Goal: Entertainment & Leisure: Consume media (video, audio)

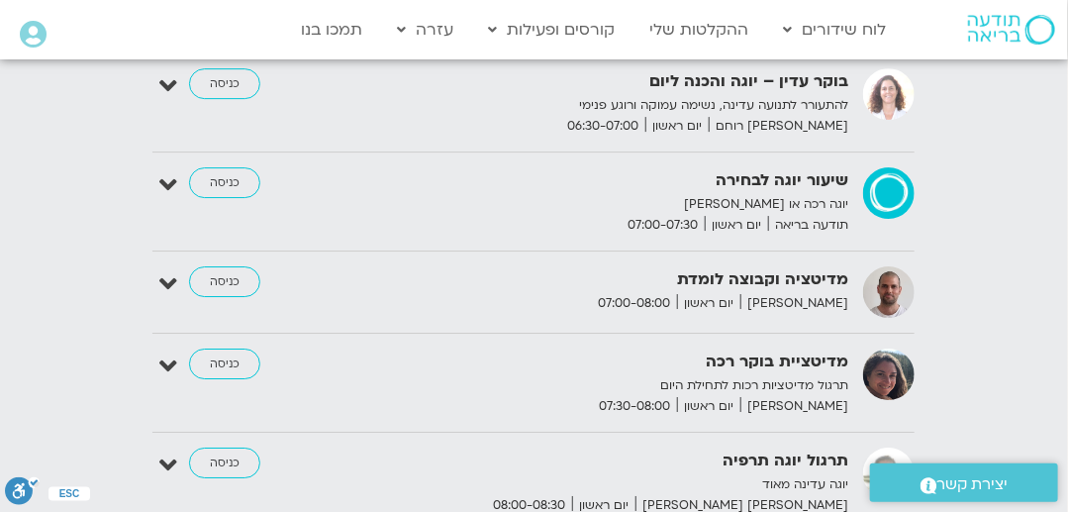
scroll to position [1809, 0]
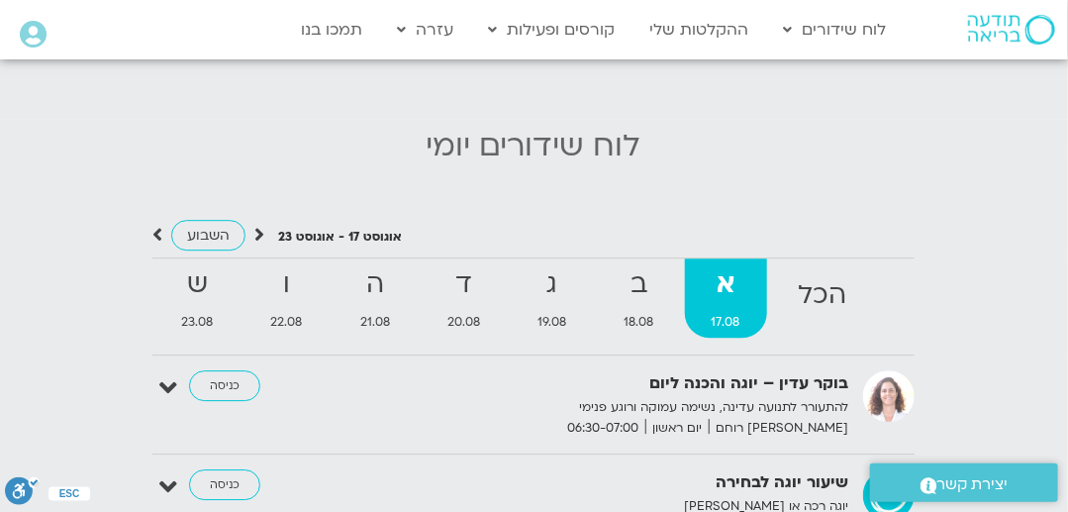
click at [255, 231] on icon at bounding box center [259, 235] width 10 height 20
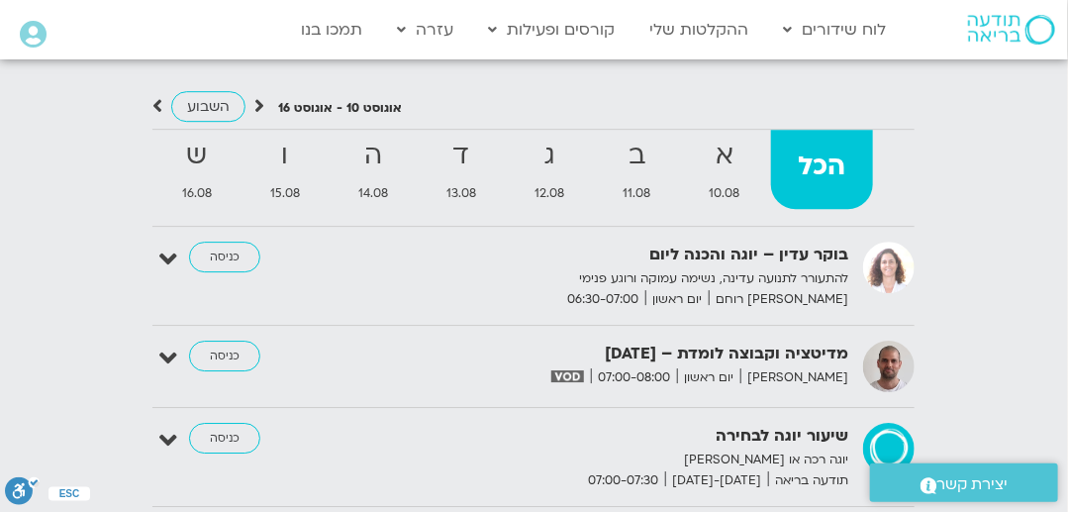
scroll to position [1961, 0]
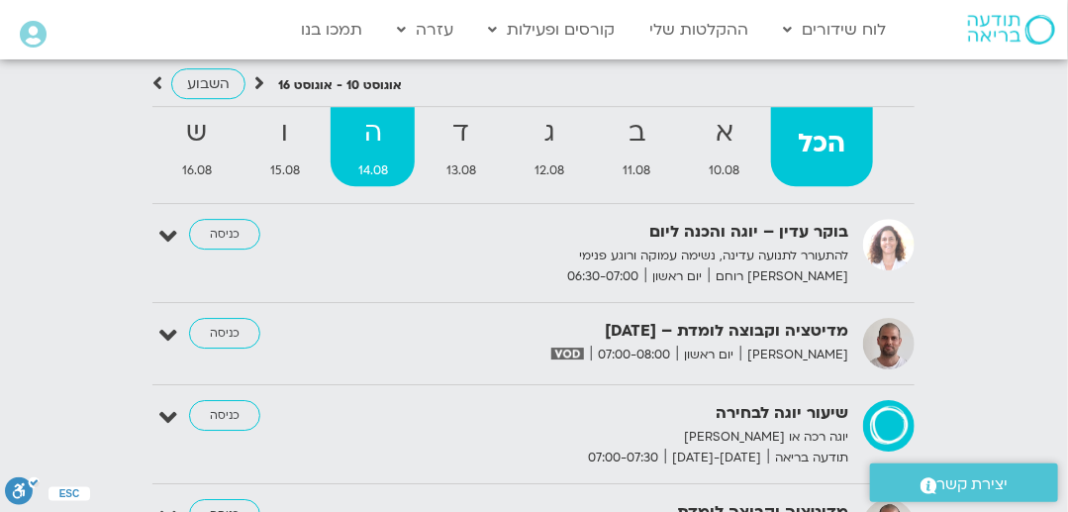
click at [364, 155] on strong "ה" at bounding box center [373, 133] width 84 height 45
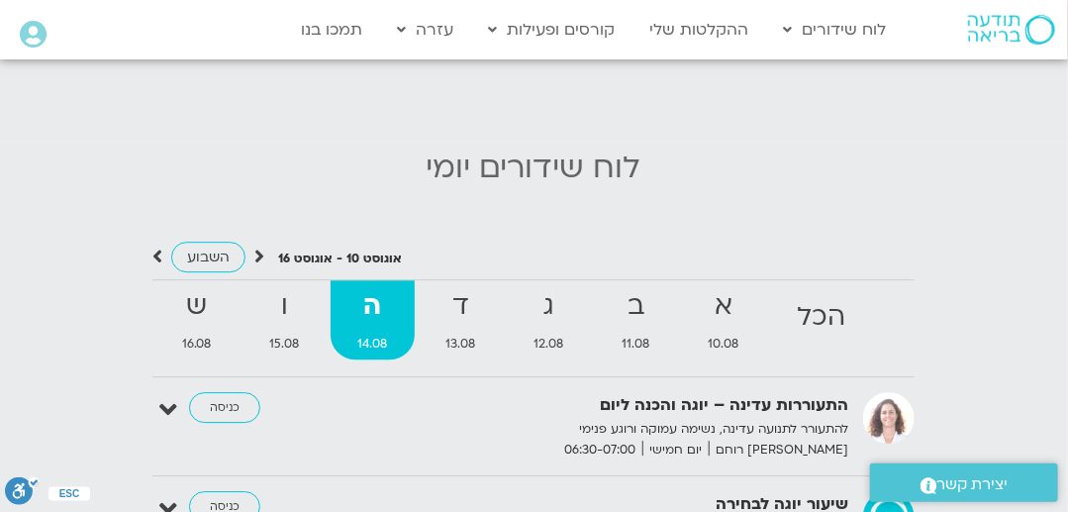
scroll to position [1809, 0]
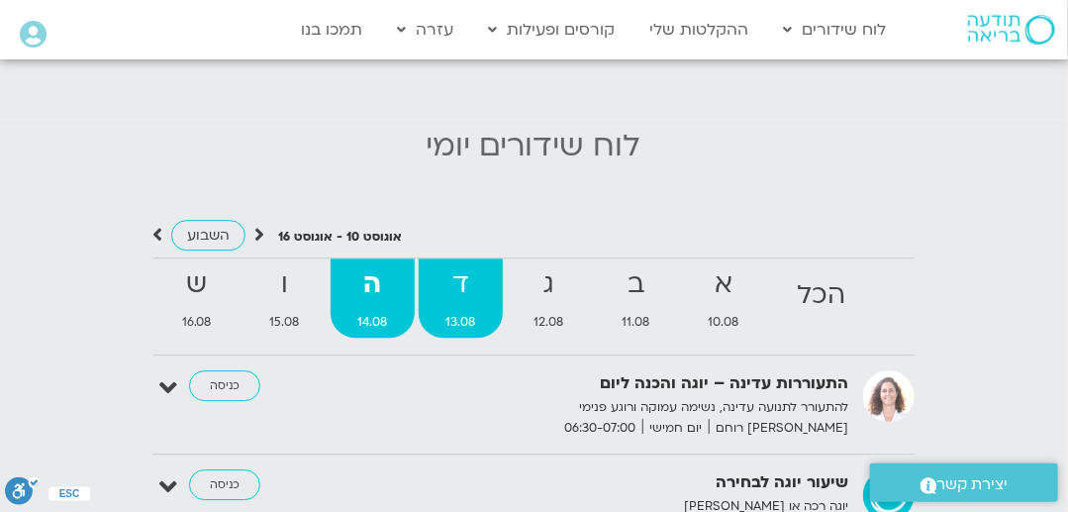
click at [461, 281] on strong "ד" at bounding box center [461, 284] width 84 height 45
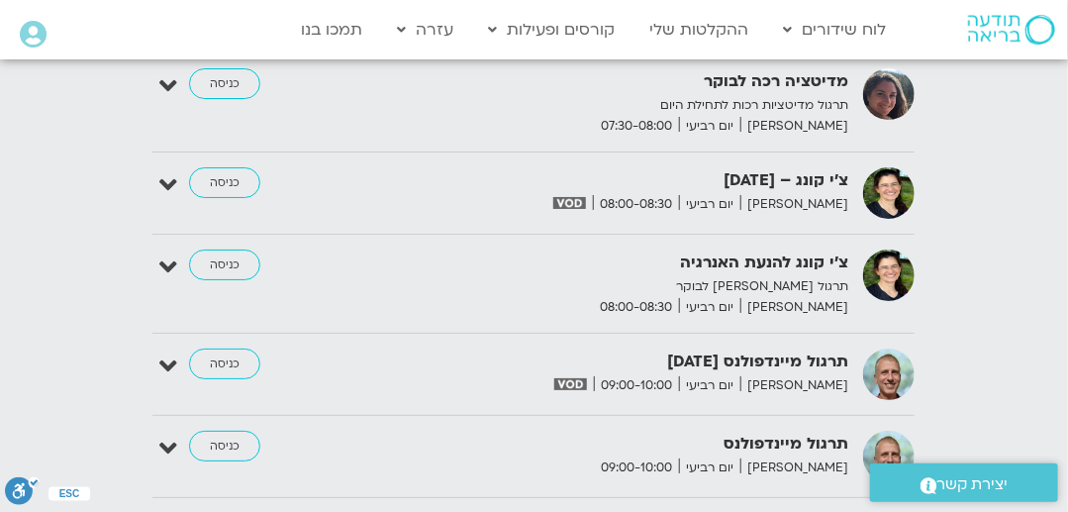
scroll to position [2413, 0]
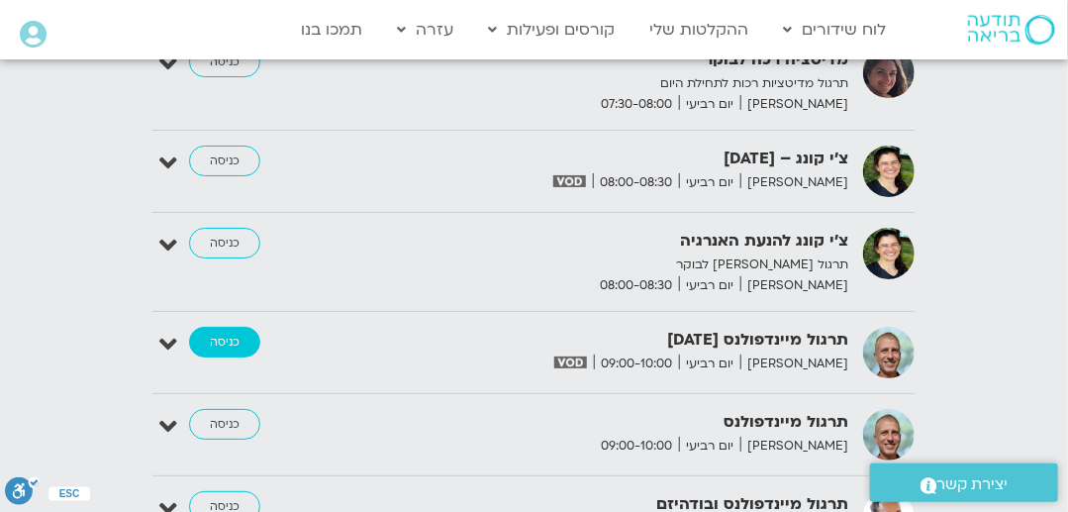
click at [233, 342] on link "כניסה" at bounding box center [224, 343] width 71 height 32
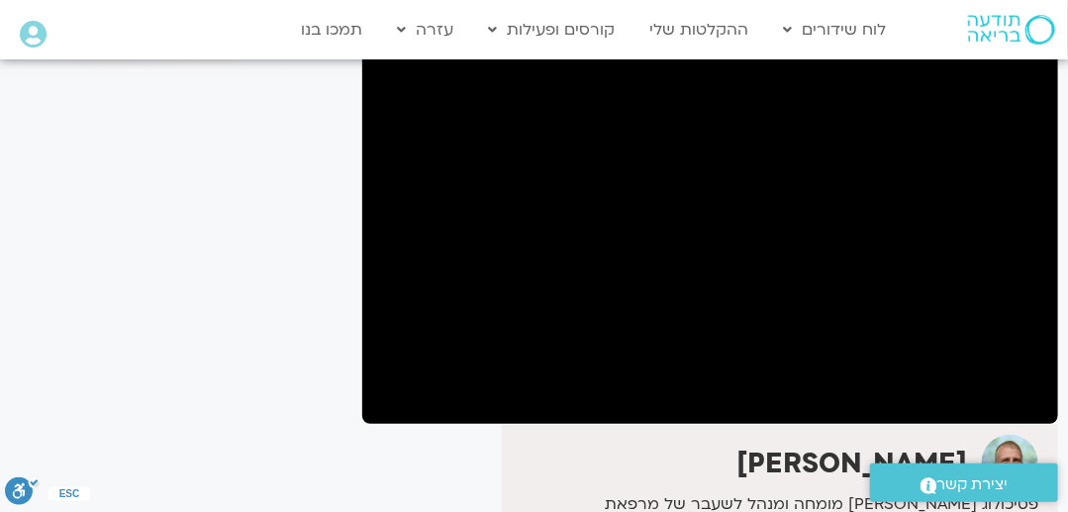
scroll to position [150, 0]
